Goal: Navigation & Orientation: Find specific page/section

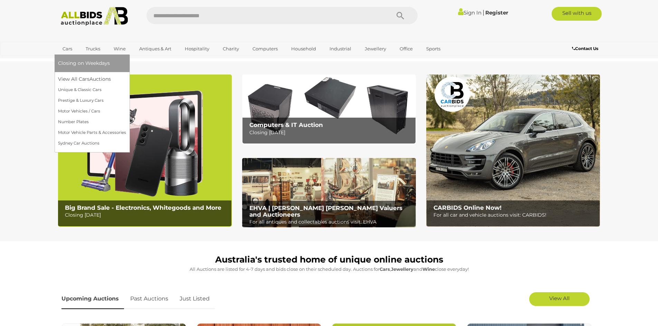
click at [68, 48] on link "Cars" at bounding box center [67, 48] width 19 height 11
click at [68, 80] on link "View All Cars Auctions" at bounding box center [92, 79] width 68 height 11
click at [66, 48] on link "Cars" at bounding box center [67, 48] width 19 height 11
click at [77, 76] on link "View All Cars Auctions" at bounding box center [92, 79] width 68 height 11
click at [68, 111] on link "Motor Vehicles / Cars" at bounding box center [92, 111] width 68 height 11
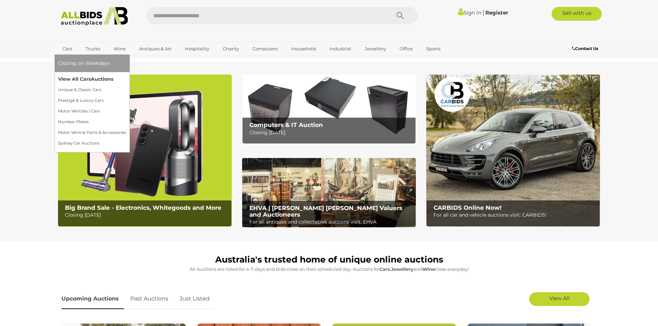
click at [66, 79] on link "View All Cars Auctions" at bounding box center [92, 79] width 68 height 11
